Goal: Task Accomplishment & Management: Use online tool/utility

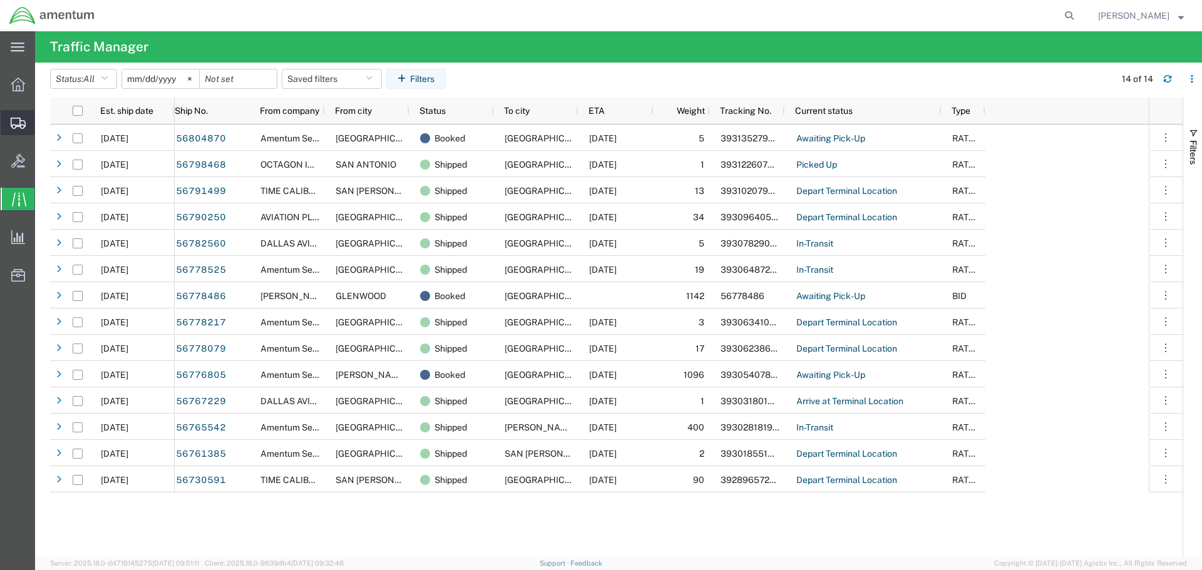
click at [12, 122] on icon at bounding box center [18, 123] width 15 height 11
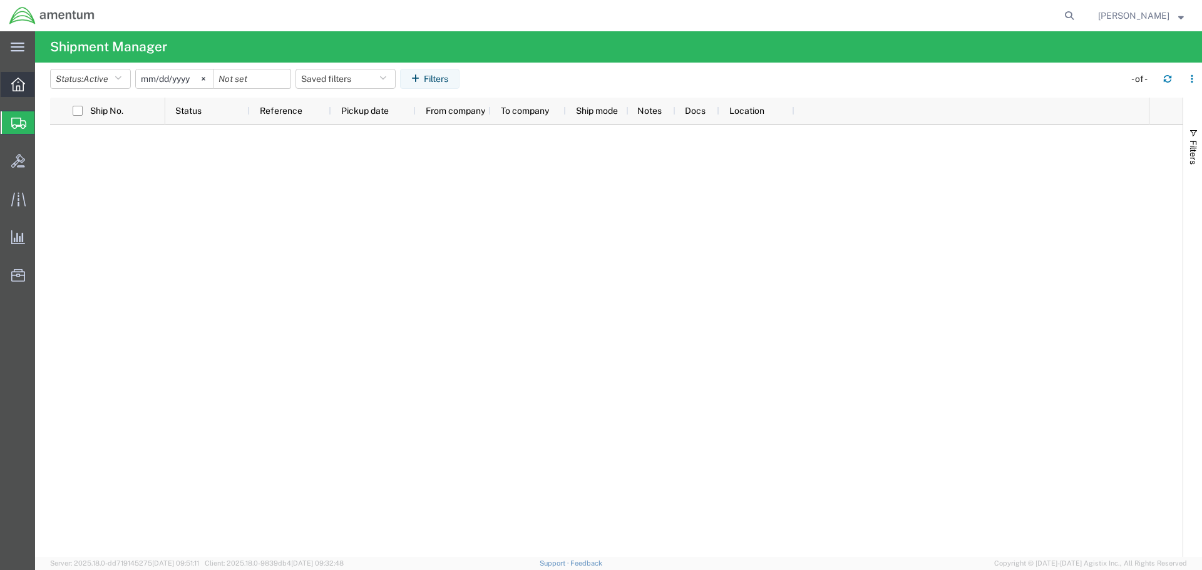
click at [18, 83] on icon at bounding box center [18, 85] width 14 height 14
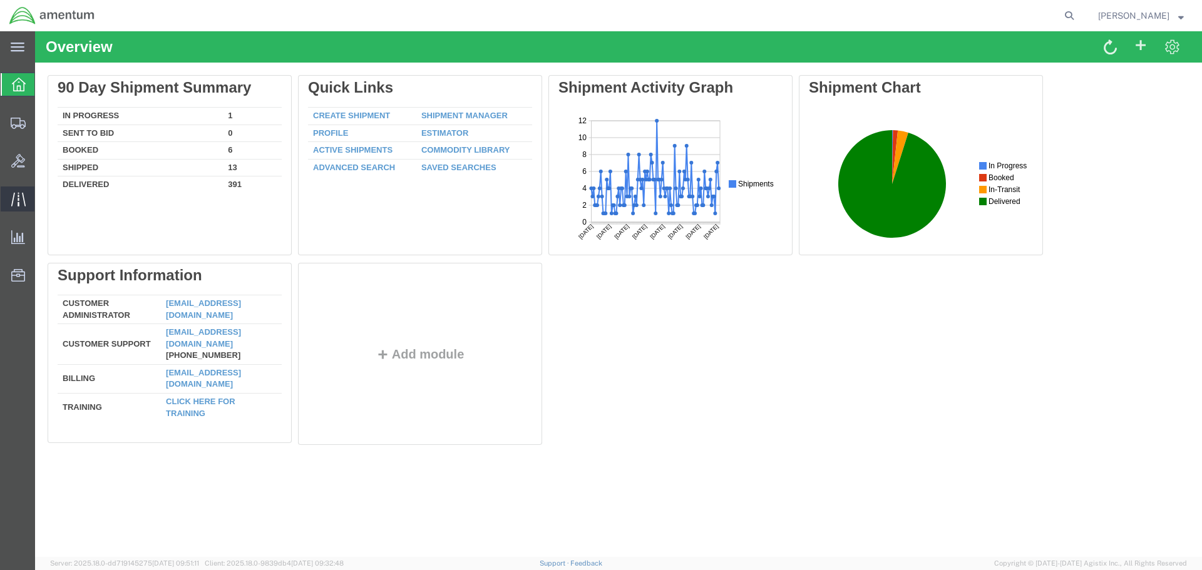
click at [18, 197] on icon at bounding box center [18, 199] width 14 height 14
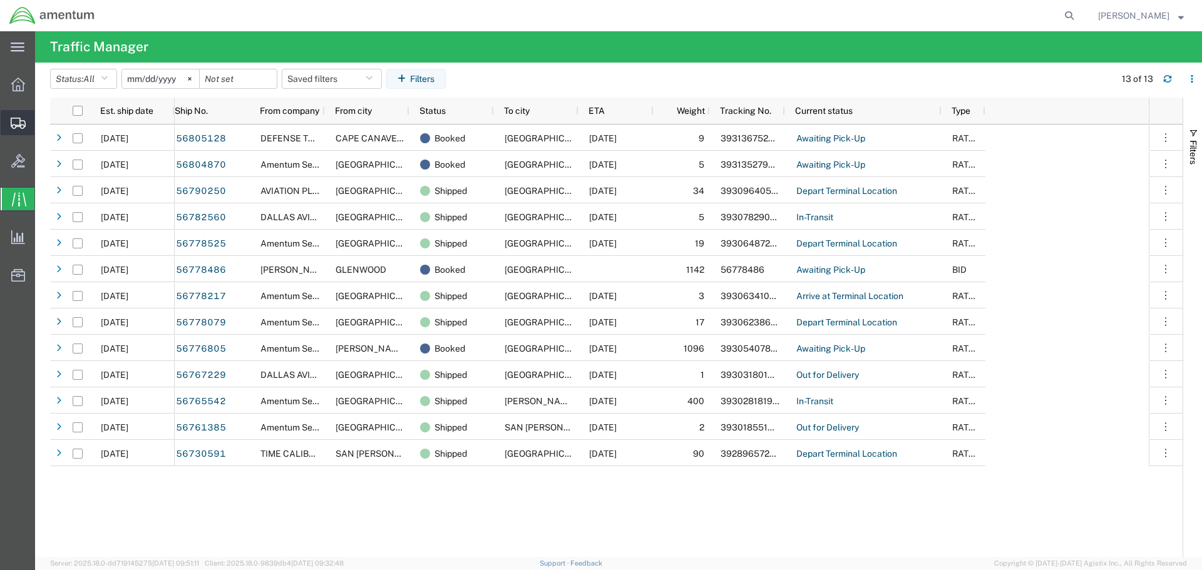
click at [15, 122] on icon at bounding box center [18, 123] width 15 height 11
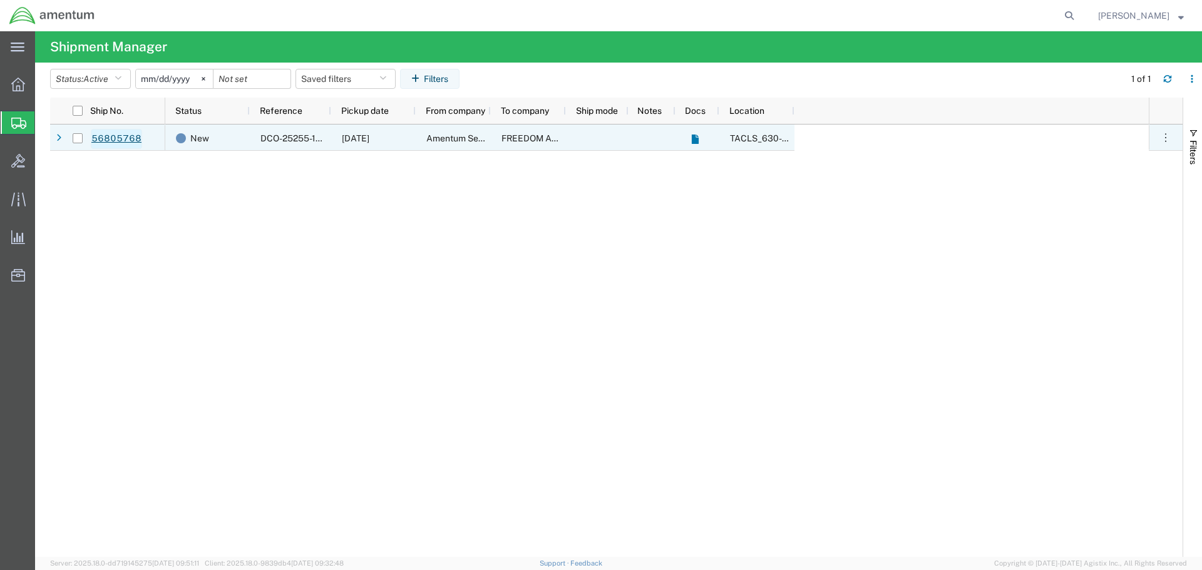
click at [112, 138] on link "56805768" at bounding box center [116, 139] width 51 height 20
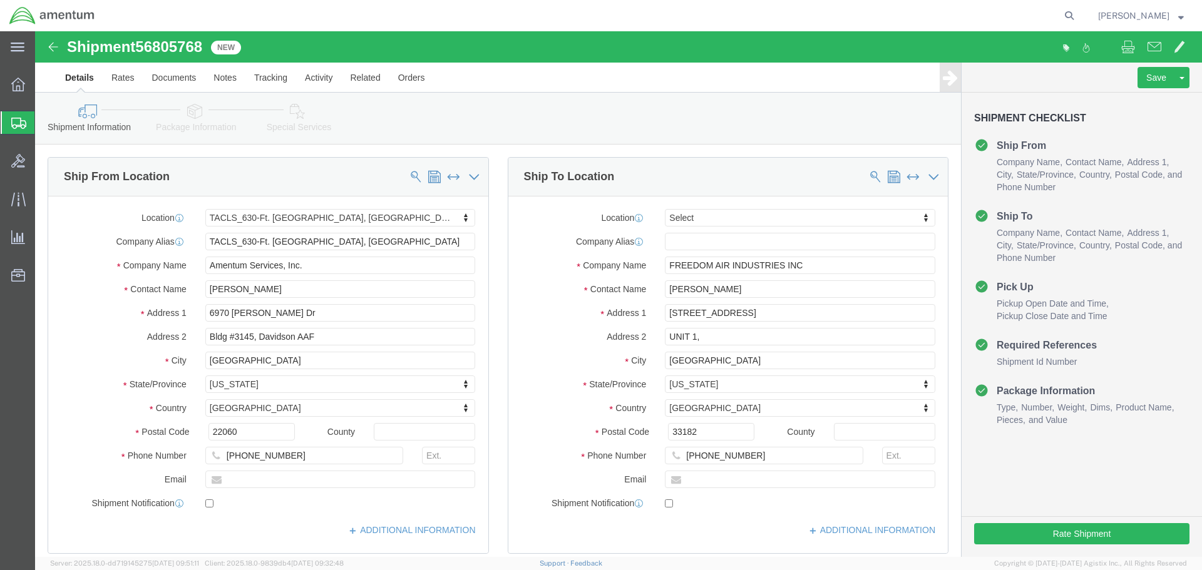
select select "42715"
select select
click button "Rate Shipment"
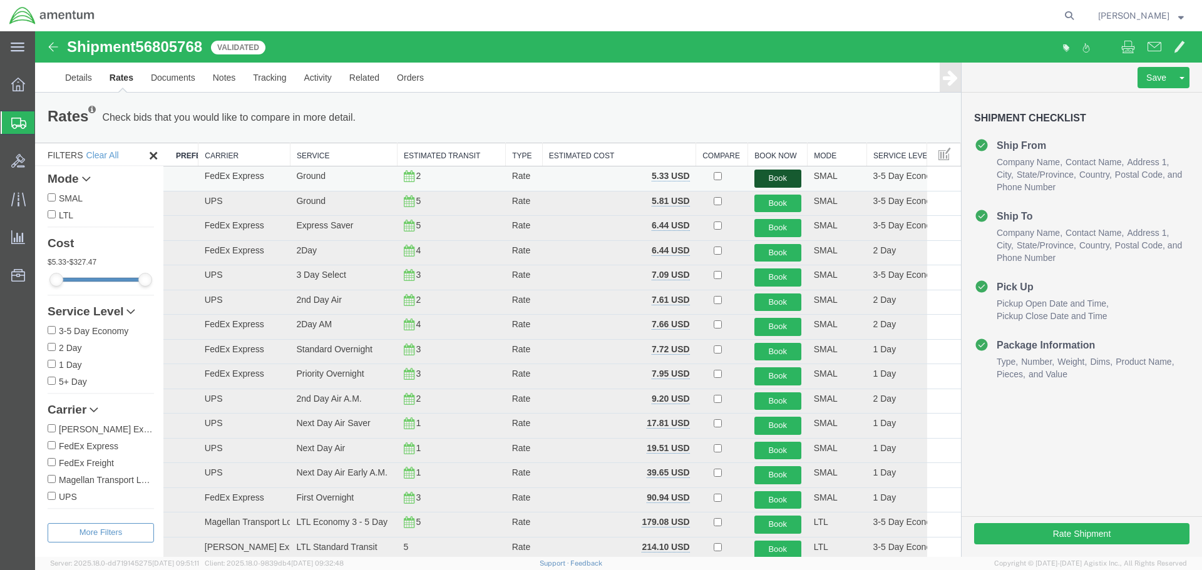
click at [769, 178] on button "Book" at bounding box center [777, 179] width 47 height 18
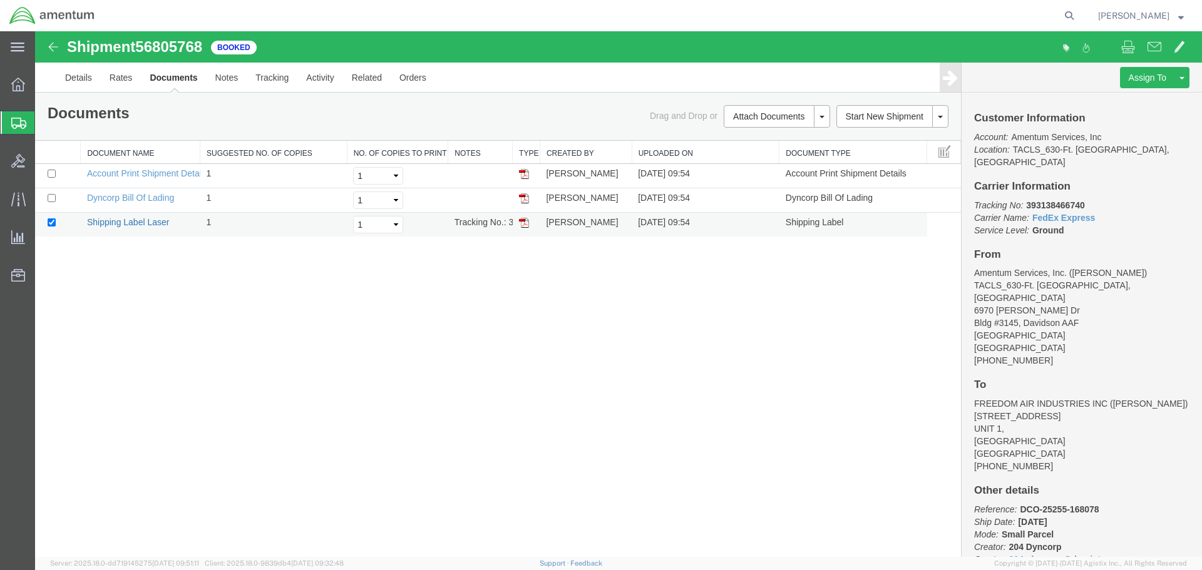
click at [140, 223] on link "Shipping Label Laser" at bounding box center [128, 222] width 83 height 10
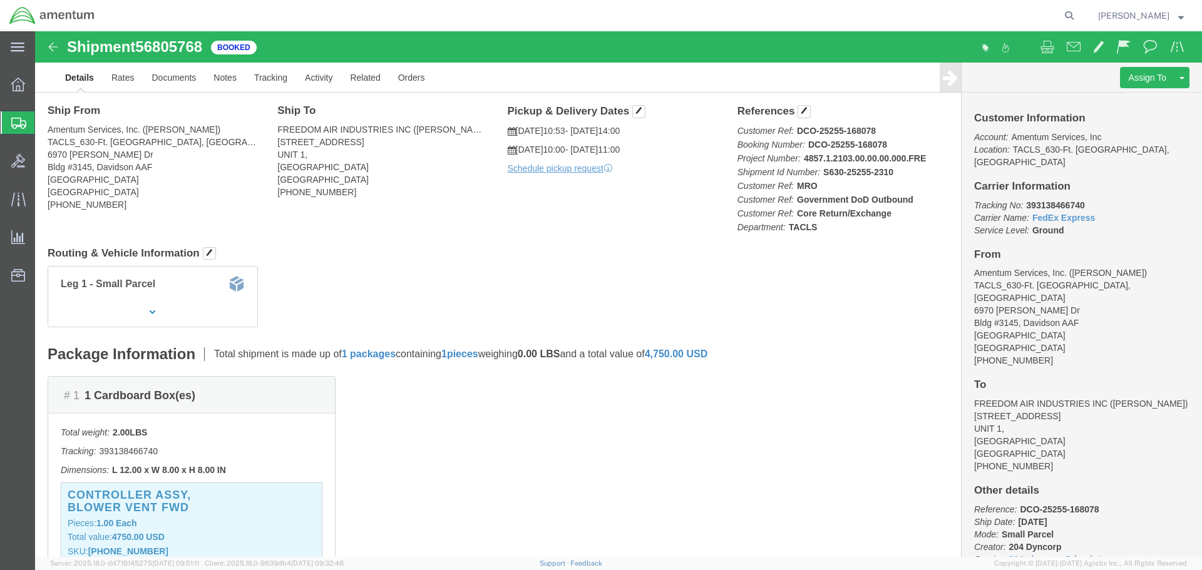
scroll to position [63, 0]
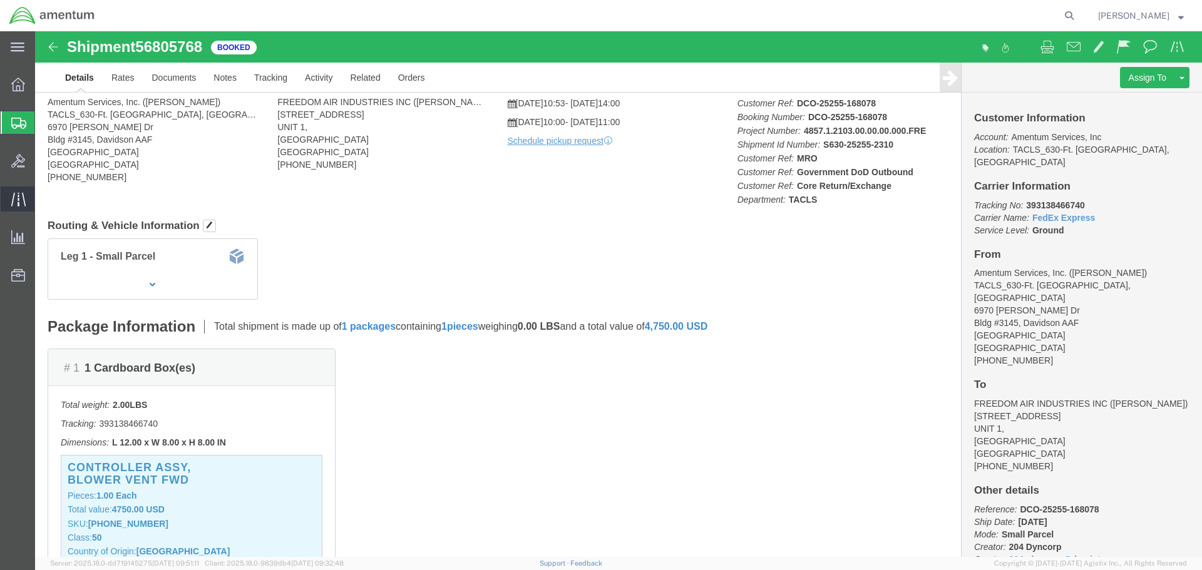
click at [16, 202] on icon at bounding box center [18, 199] width 14 height 14
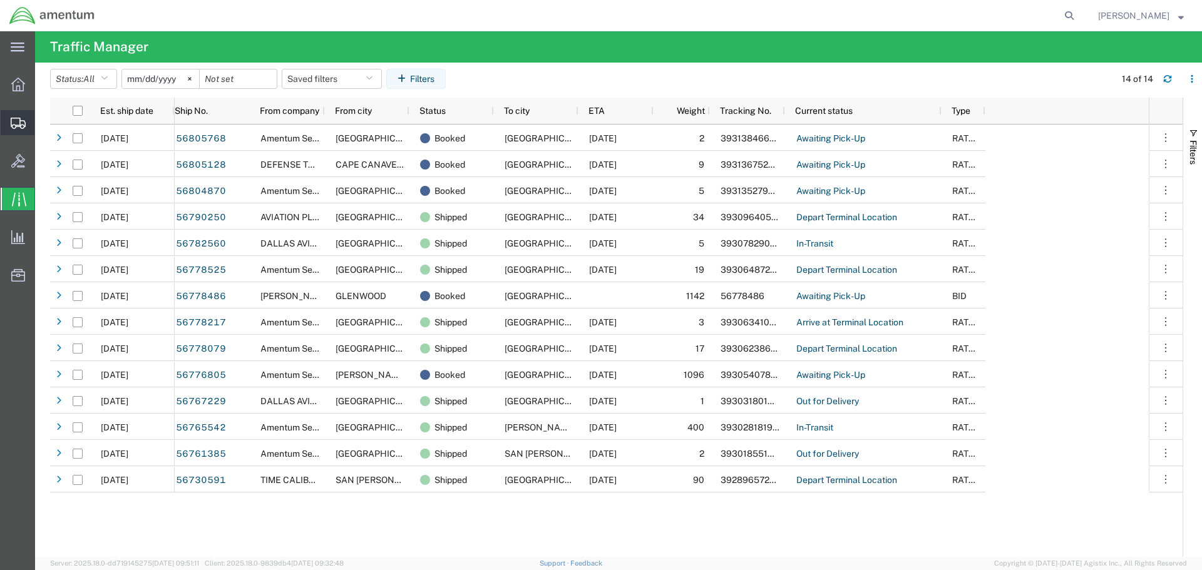
click at [14, 126] on icon at bounding box center [18, 123] width 15 height 11
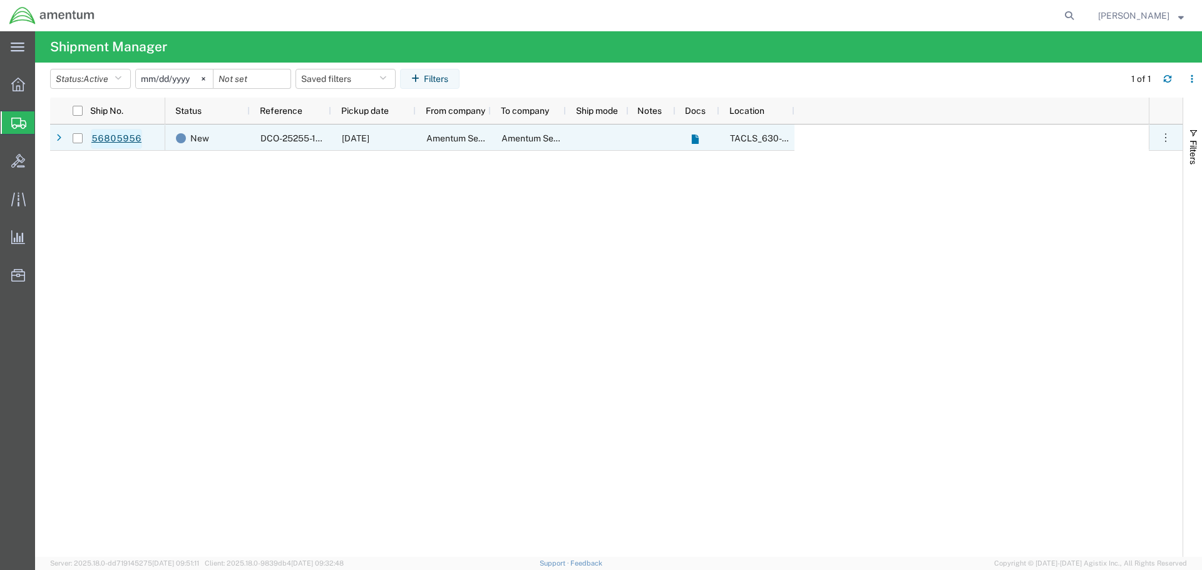
click at [119, 139] on link "56805956" at bounding box center [116, 139] width 51 height 20
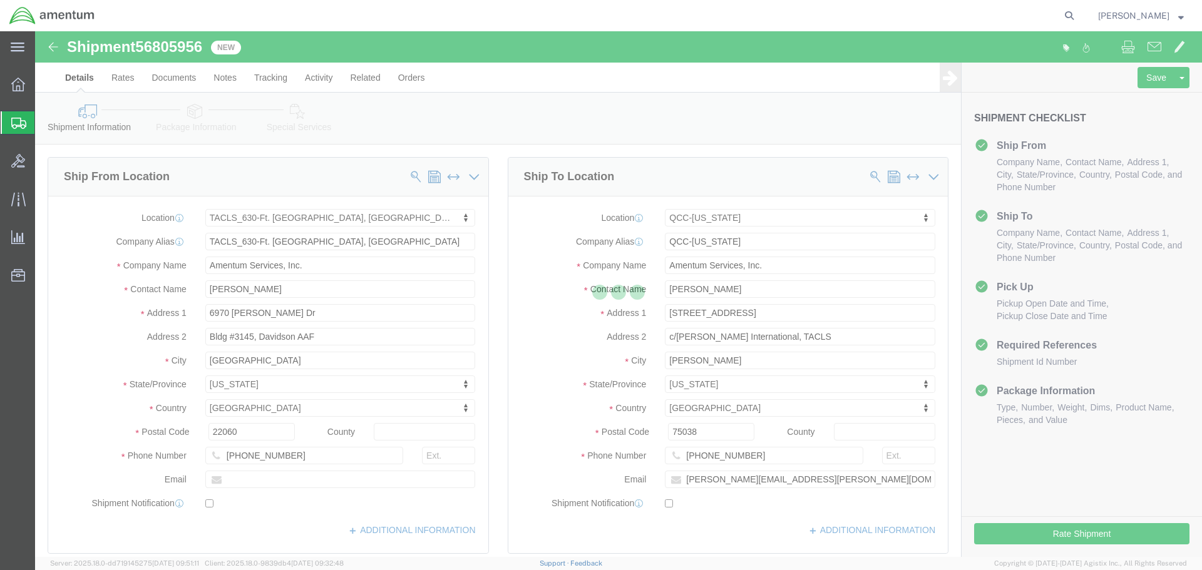
select select "42715"
select select "42668"
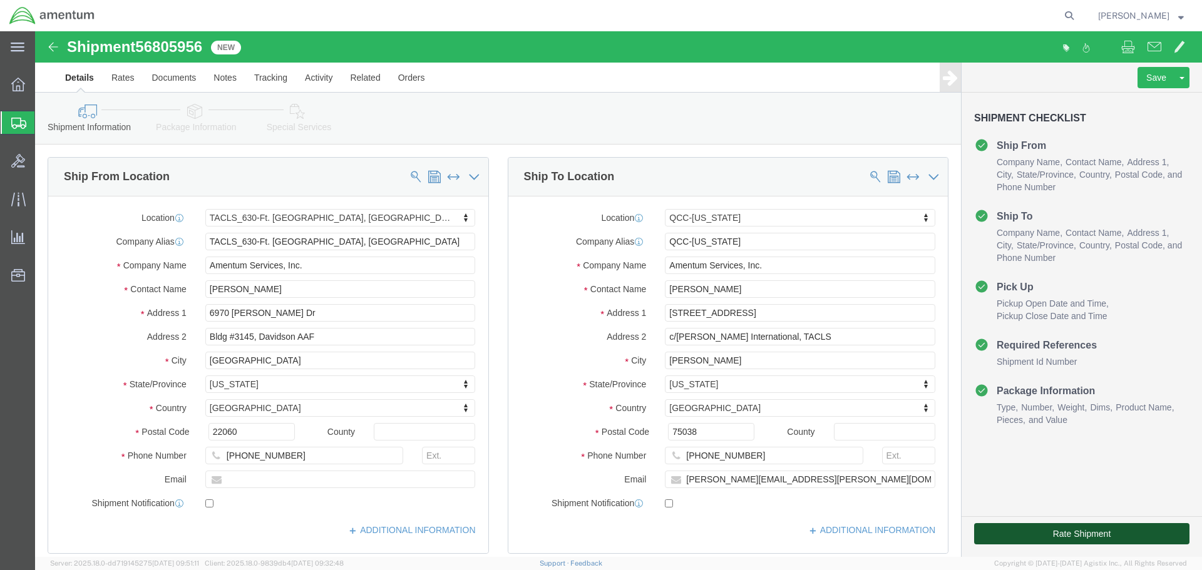
click button "Rate Shipment"
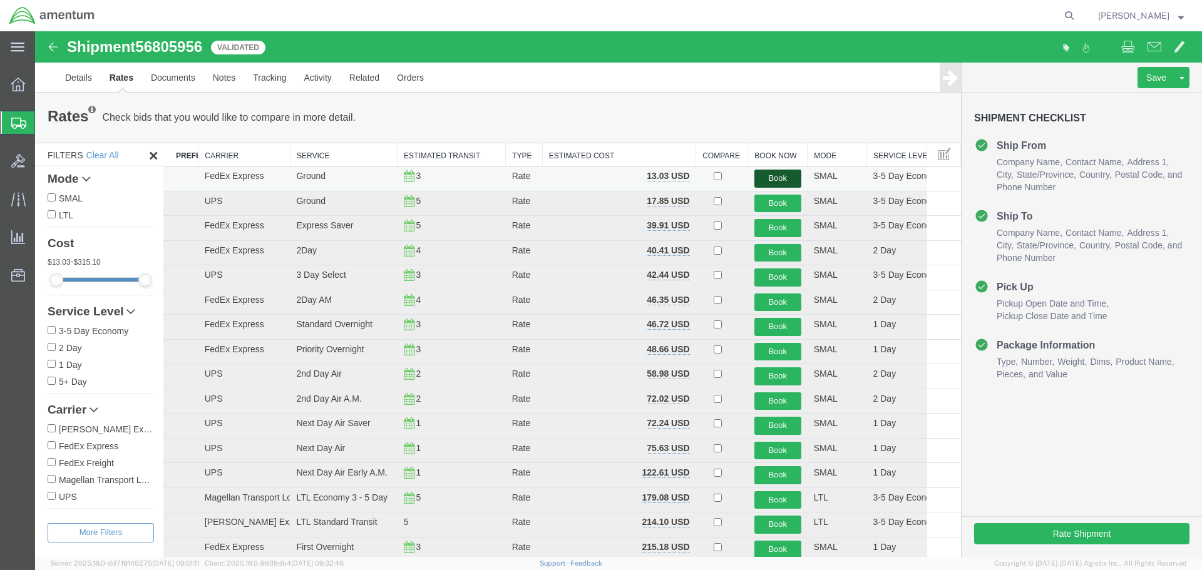
click at [771, 177] on button "Book" at bounding box center [777, 179] width 47 height 18
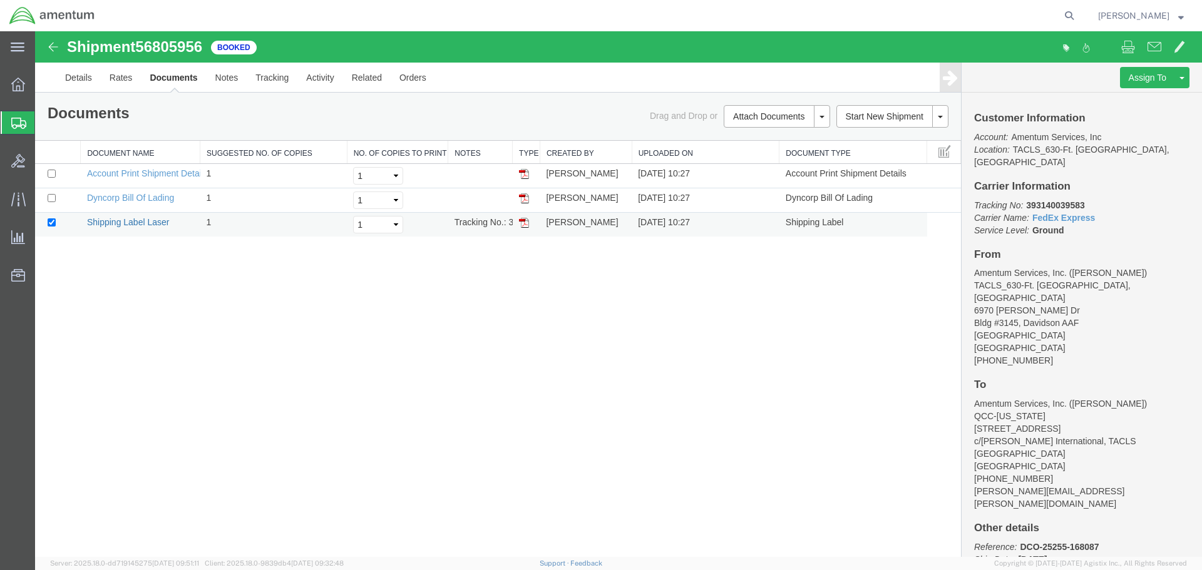
click at [133, 224] on link "Shipping Label Laser" at bounding box center [128, 222] width 83 height 10
click at [18, 202] on icon at bounding box center [18, 199] width 14 height 14
